Goal: Task Accomplishment & Management: Manage account settings

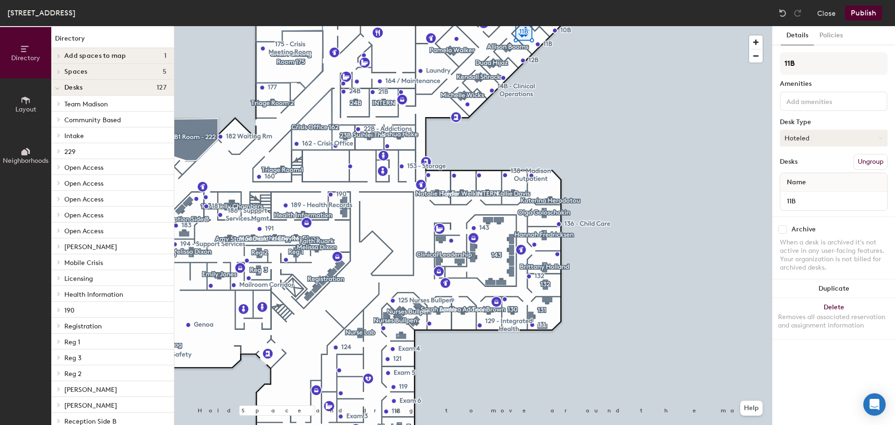
click at [820, 135] on button "Hoteled" at bounding box center [834, 138] width 108 height 17
click at [792, 171] on div "Assigned" at bounding box center [826, 167] width 93 height 14
click at [815, 185] on div "Name" at bounding box center [833, 182] width 107 height 19
click at [792, 179] on span "Name" at bounding box center [796, 182] width 28 height 17
click at [830, 38] on button "Policies" at bounding box center [831, 35] width 34 height 19
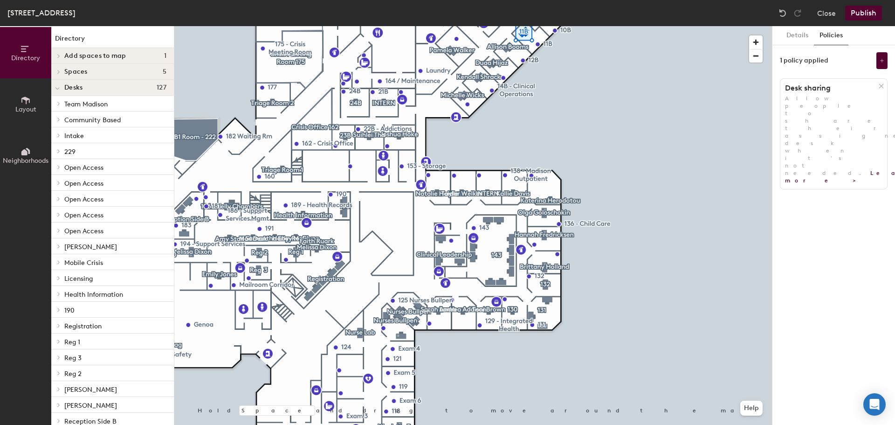
click at [878, 84] on icon at bounding box center [881, 86] width 7 height 7
click at [788, 43] on button "Details" at bounding box center [797, 35] width 33 height 19
